Goal: Task Accomplishment & Management: Use online tool/utility

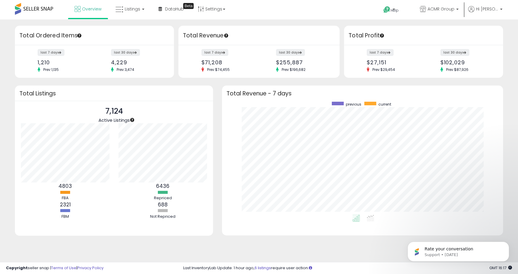
click at [150, 11] on ul "Overview Listings DataHub" at bounding box center [150, 9] width 164 height 19
click at [123, 10] on icon at bounding box center [120, 10] width 8 height 8
click at [123, 27] on icon at bounding box center [135, 30] width 26 height 8
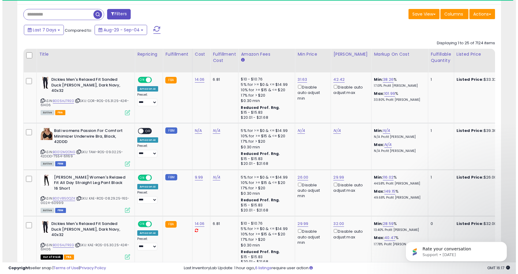
scroll to position [129, 0]
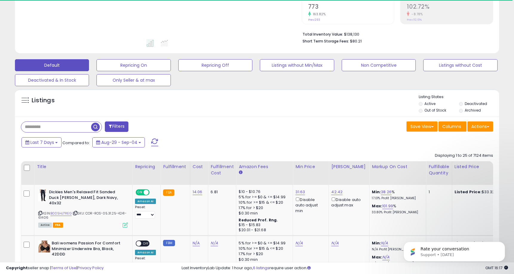
click at [47, 124] on input "text" at bounding box center [56, 127] width 70 height 10
paste input "**********"
click at [163, 126] on button "Filters" at bounding box center [162, 126] width 23 height 10
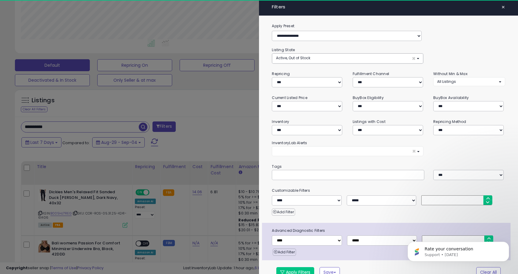
scroll to position [122, 283]
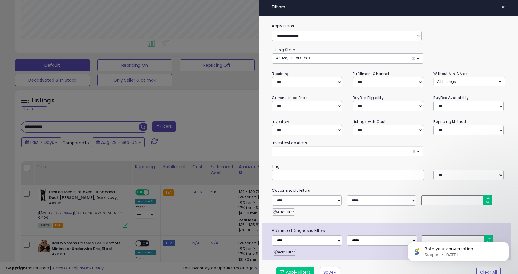
click at [227, 132] on div at bounding box center [259, 137] width 518 height 274
click at [0, 0] on div "Retrieving listings data.." at bounding box center [0, 0] width 0 height 0
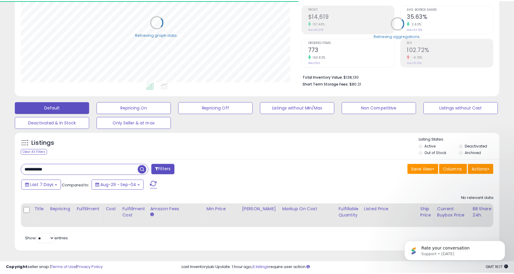
scroll to position [298483, 298325]
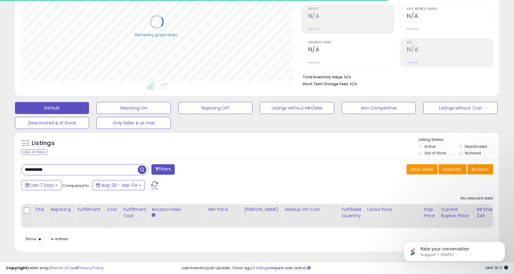
click at [477, 144] on label "Deactivated" at bounding box center [476, 146] width 22 height 5
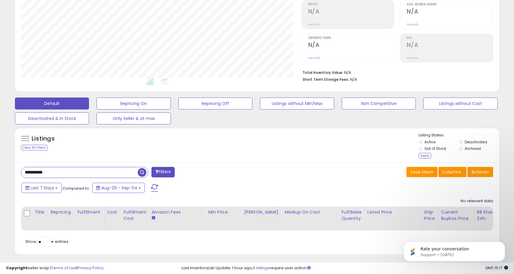
click at [474, 146] on label "Archived" at bounding box center [473, 148] width 16 height 5
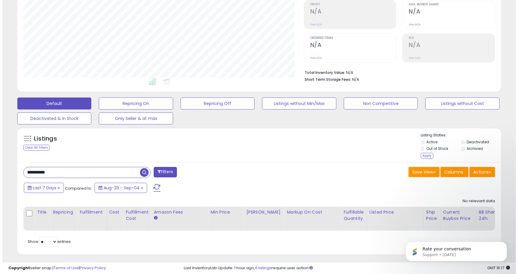
scroll to position [122, 281]
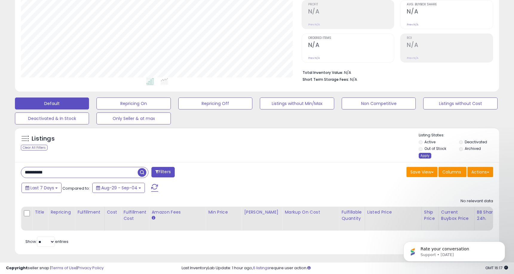
click at [424, 156] on div "Apply" at bounding box center [425, 156] width 13 height 6
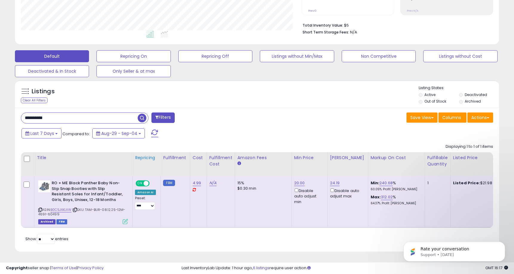
scroll to position [142, 0]
drag, startPoint x: 90, startPoint y: 206, endPoint x: 122, endPoint y: 209, distance: 31.8
click at [122, 209] on div "ASIN: B0C5JXKLXW | SKU: TAM-BUR-08.12.25-12M-4691-60499 Archived FBM" at bounding box center [83, 201] width 90 height 43
click at [119, 208] on div "ASIN: B0C5JXKLXW | SKU: TAM-BUR-08.12.25-12M-4691-60499 Archived FBM" at bounding box center [83, 201] width 90 height 43
click at [53, 115] on input "**********" at bounding box center [79, 118] width 116 height 10
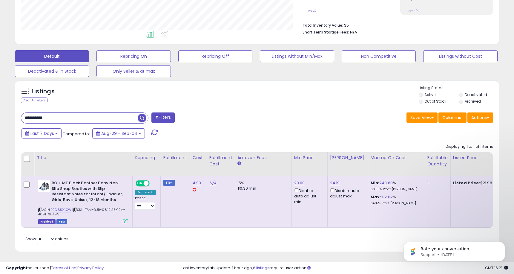
click at [53, 115] on input "**********" at bounding box center [79, 118] width 116 height 10
paste input "text"
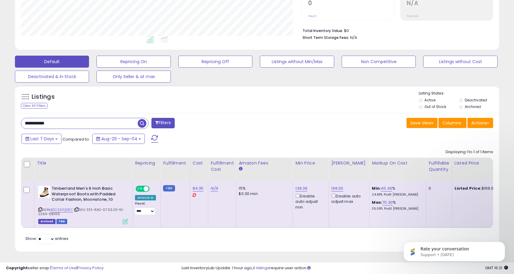
scroll to position [122, 281]
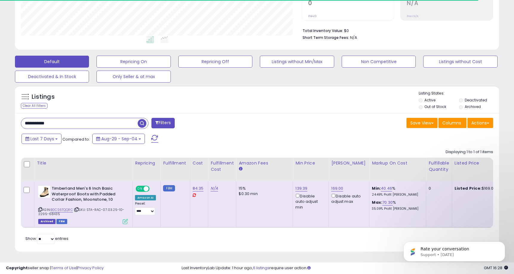
click at [78, 118] on input "**********" at bounding box center [79, 123] width 116 height 10
paste input "text"
type input "**********"
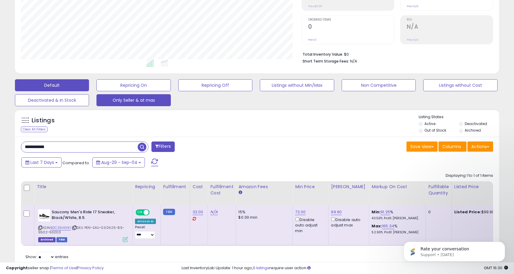
scroll to position [131, 0]
